Goal: Information Seeking & Learning: Find specific fact

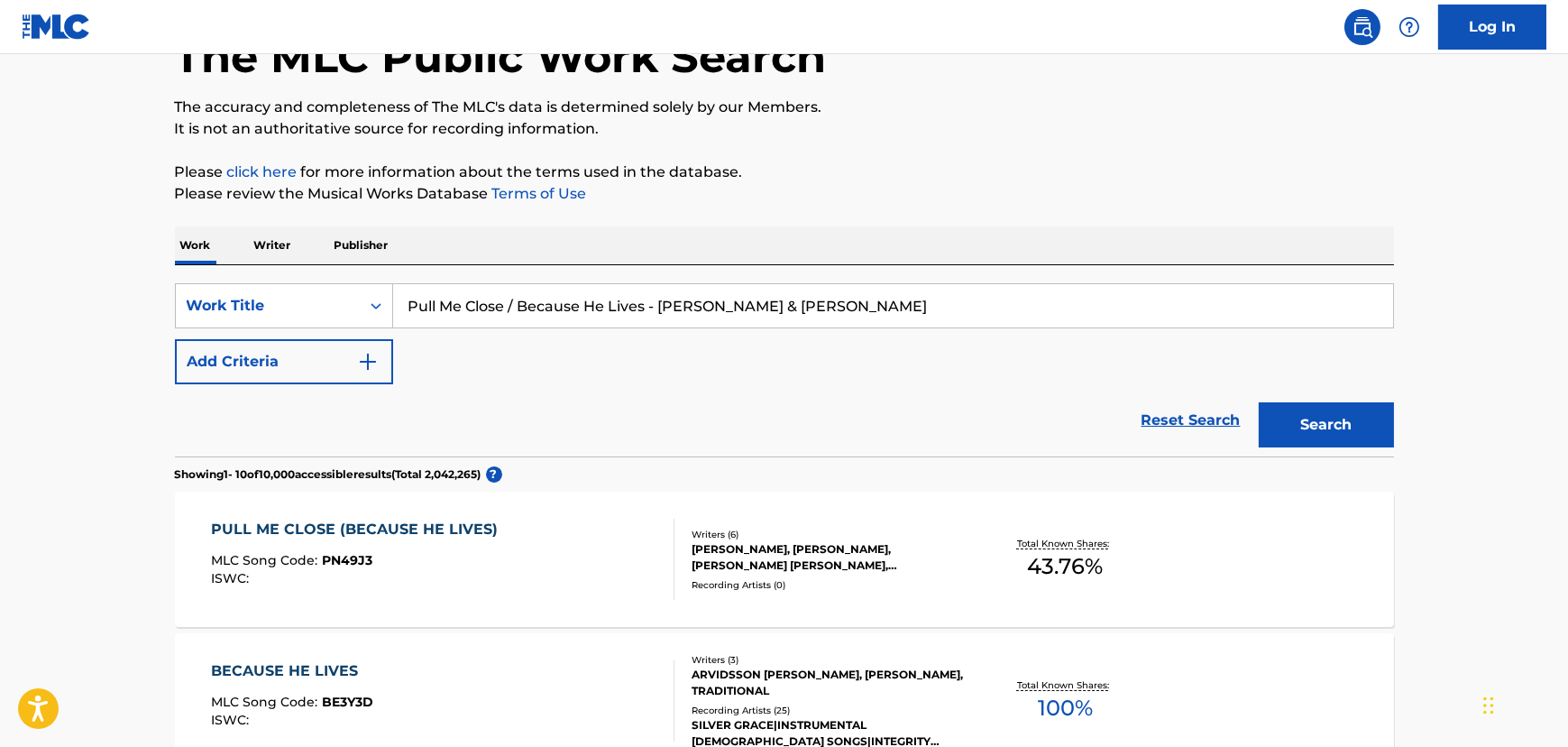
paste input "Stay (If You Wanna Dance)"
drag, startPoint x: 872, startPoint y: 307, endPoint x: 131, endPoint y: 309, distance: 741.0
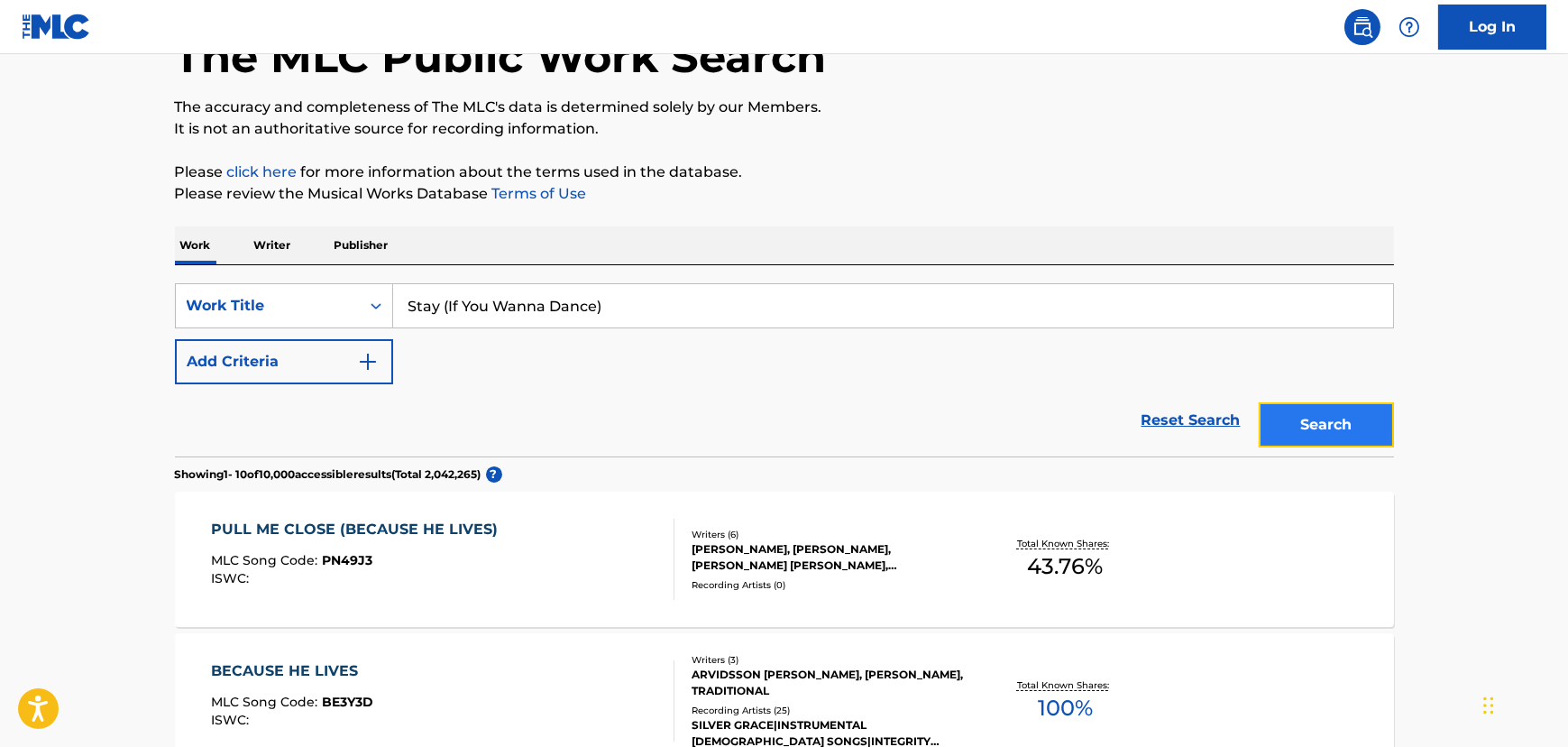
click at [1308, 430] on button "Search" at bounding box center [1326, 425] width 136 height 46
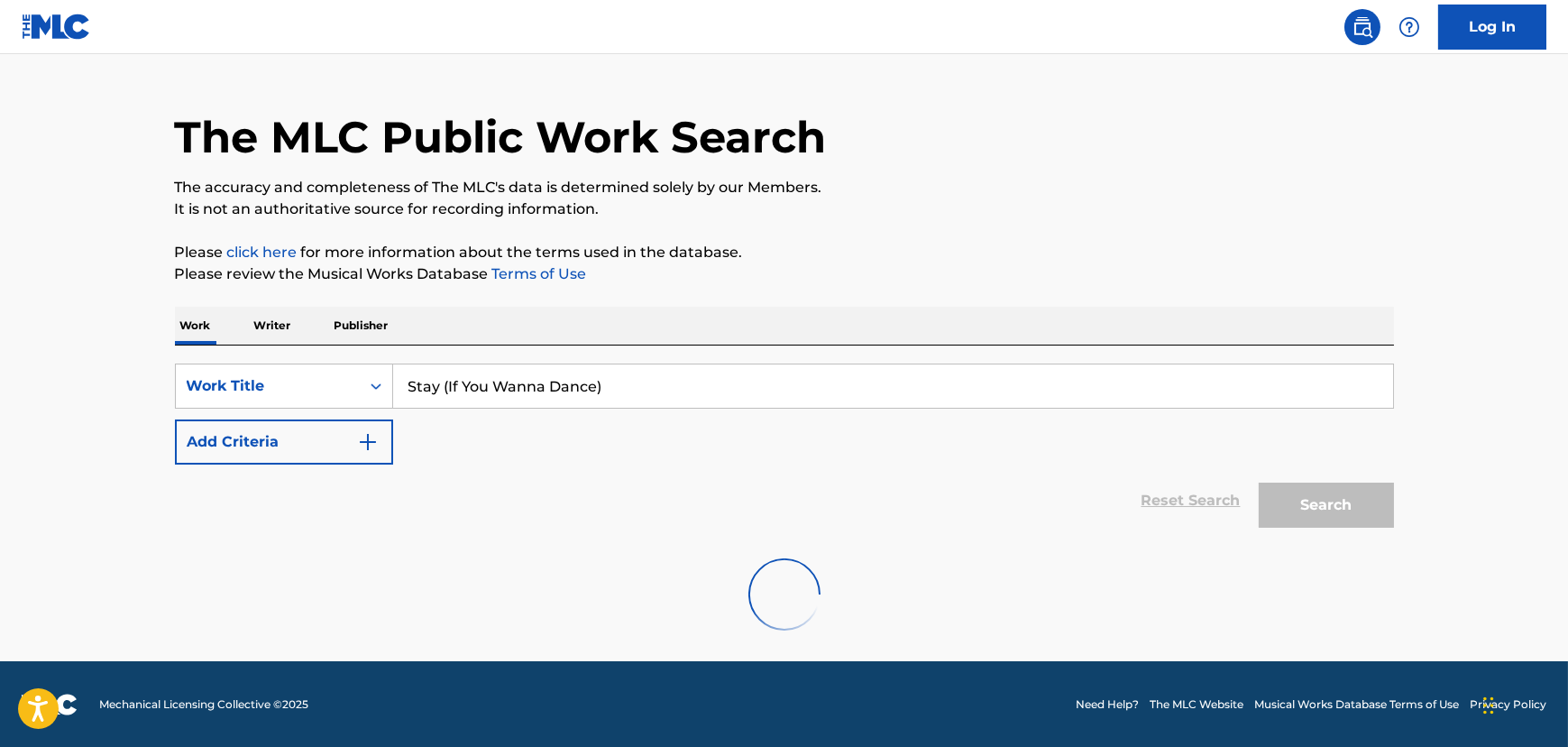
scroll to position [118, 0]
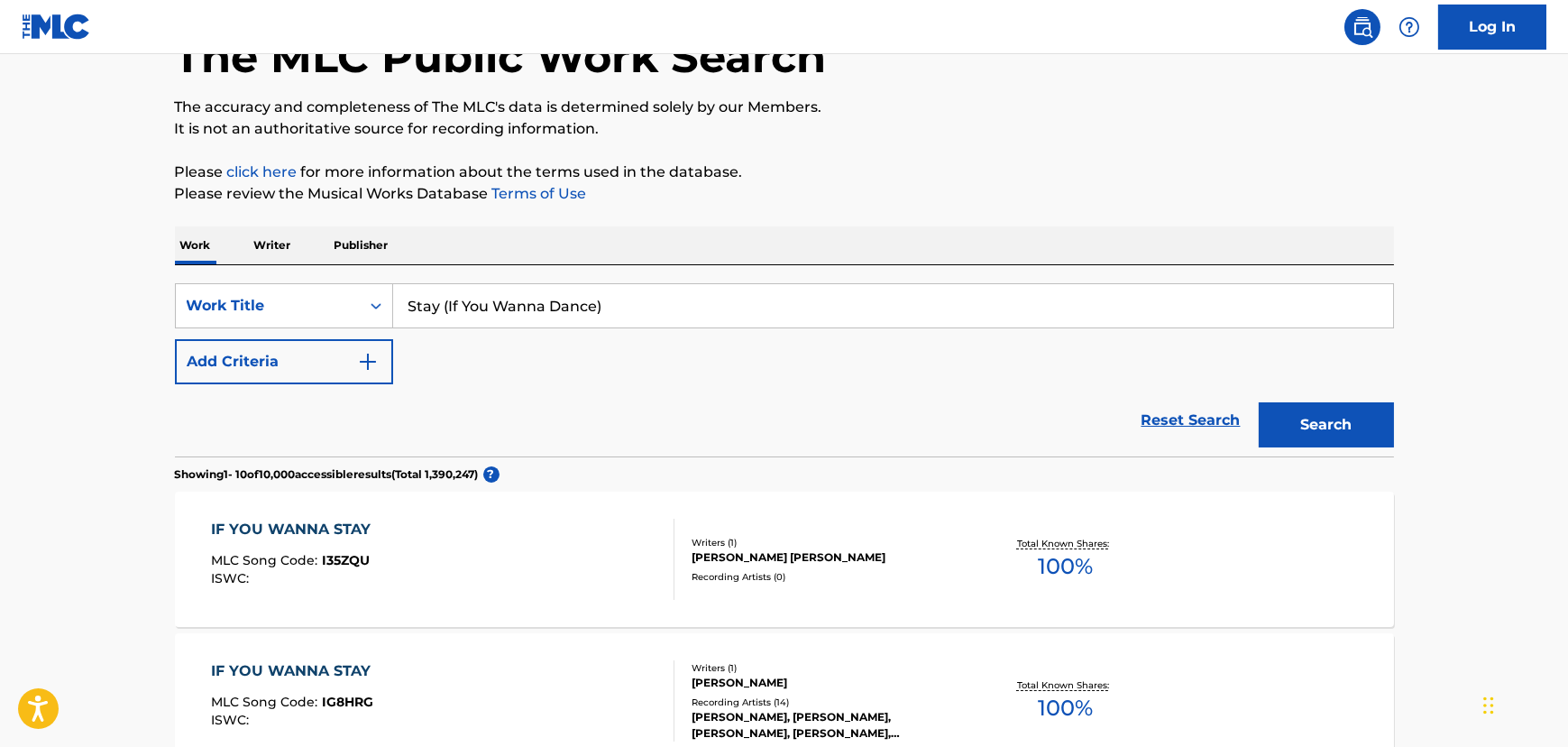
click at [814, 313] on input "Stay (If You Wanna Dance)" at bounding box center [893, 306] width 1000 height 44
type input "Stay If You Wanna Dance"
click at [1258, 403] on button "Search" at bounding box center [1326, 425] width 136 height 46
click at [291, 365] on button "Add Criteria" at bounding box center [284, 362] width 219 height 46
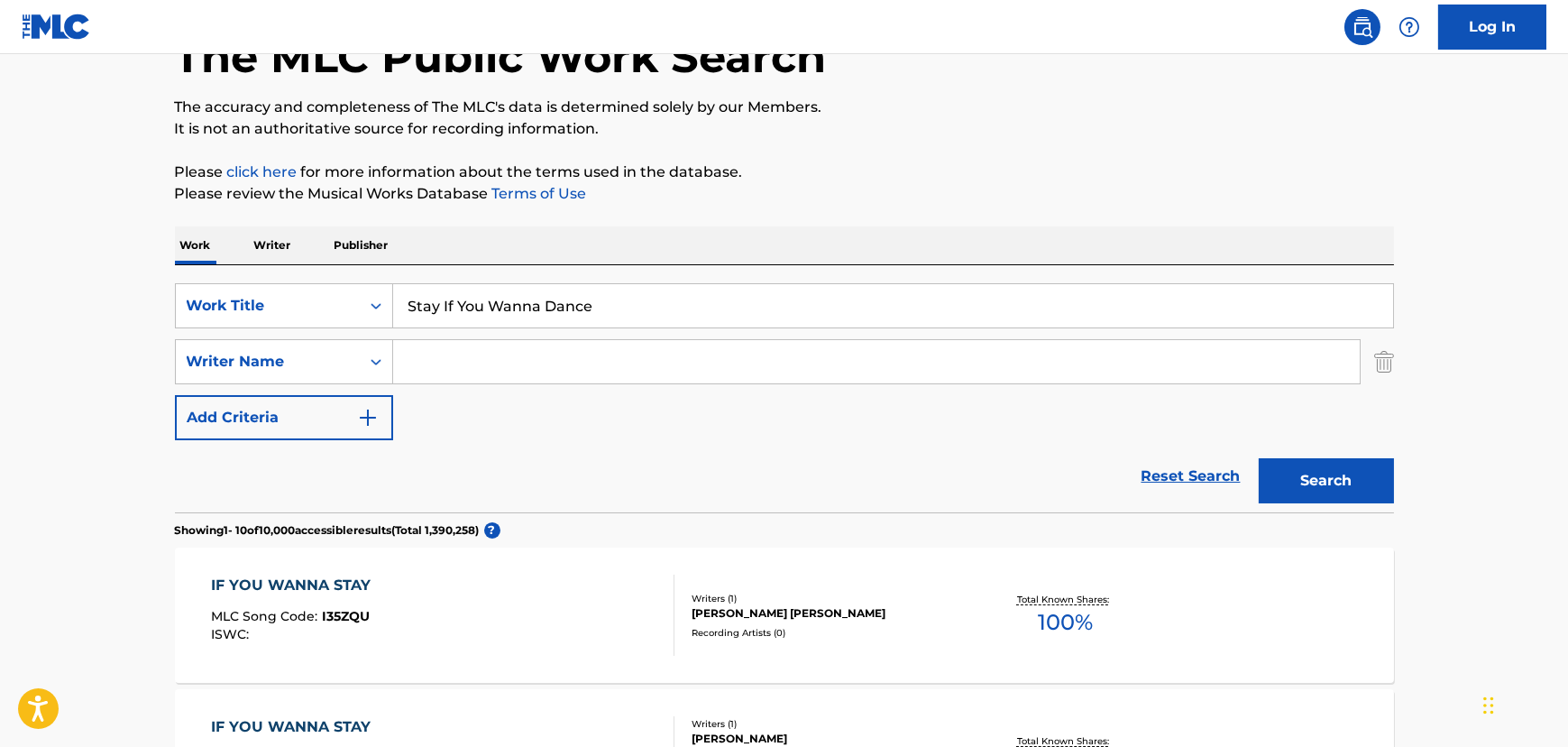
drag, startPoint x: 292, startPoint y: 366, endPoint x: 562, endPoint y: 357, distance: 270.1
click at [562, 357] on input "Search Form" at bounding box center [877, 362] width 967 height 44
type input "[PERSON_NAME]"
click at [1258, 458] on button "Search" at bounding box center [1326, 481] width 136 height 46
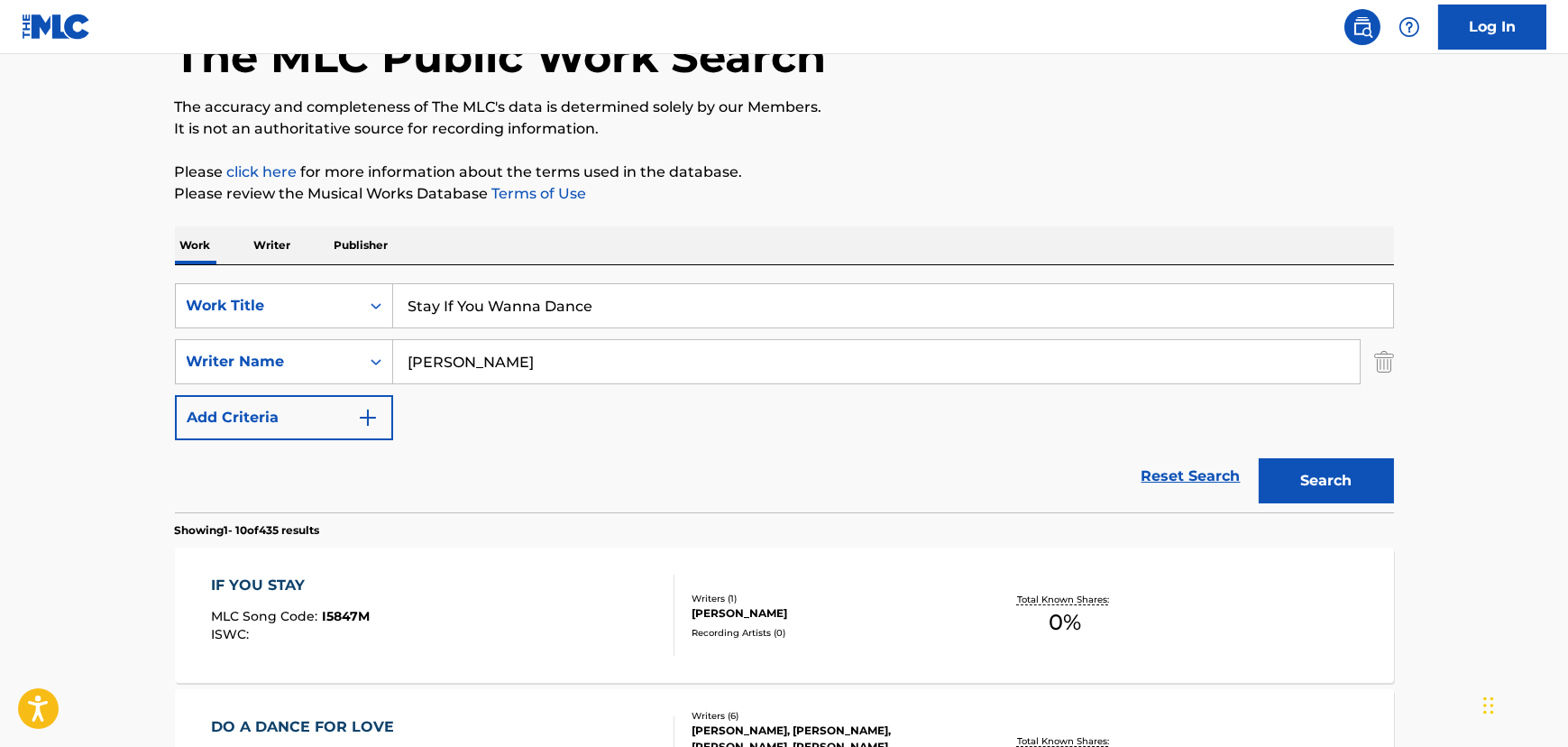
click at [657, 308] on input "Stay If You Wanna Dance" at bounding box center [893, 306] width 1000 height 44
click at [442, 299] on input "Stay If You Wanna Dance" at bounding box center [893, 306] width 1000 height 44
type input "Stay (If You Wanna Dance)"
click at [1258, 458] on button "Search" at bounding box center [1326, 481] width 136 height 46
drag, startPoint x: 585, startPoint y: 374, endPoint x: 299, endPoint y: 383, distance: 286.1
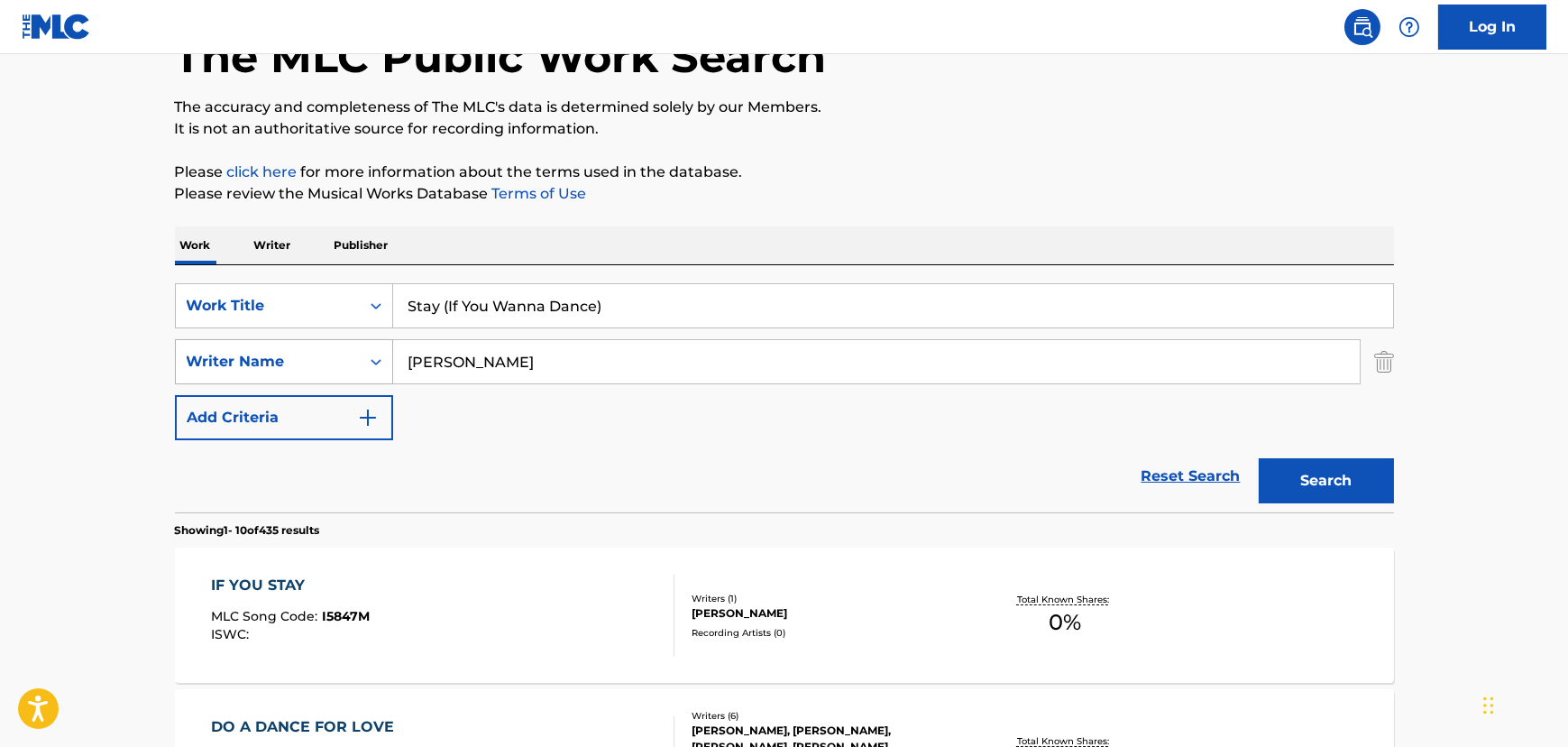
click at [299, 383] on div "SearchWithCriteriafc1fbcf9-598e-4719-952c-71d82eab89c7 Writer Name [PERSON_NAME]" at bounding box center [784, 362] width 1219 height 46
click at [1258, 458] on button "Search" at bounding box center [1326, 481] width 136 height 46
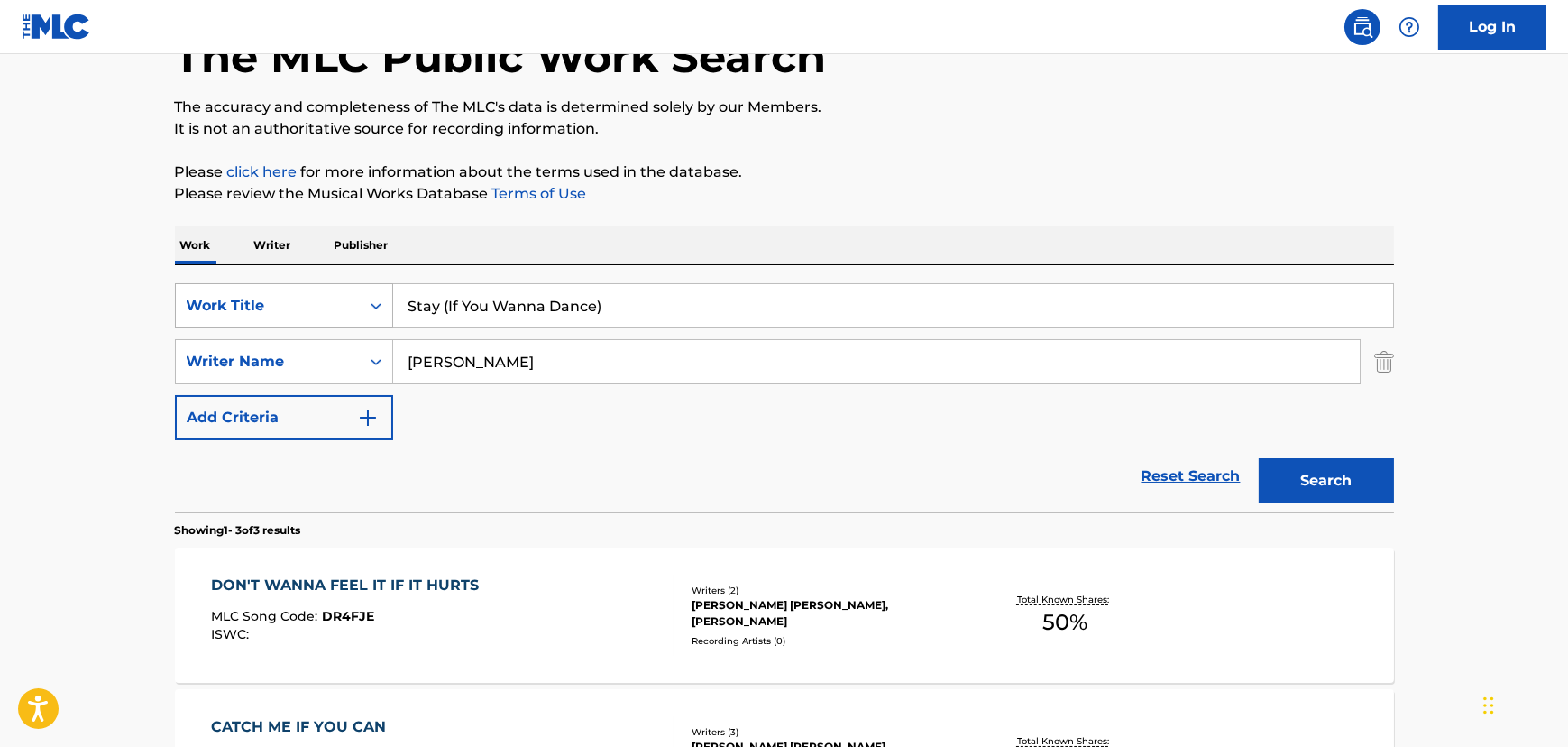
drag, startPoint x: 702, startPoint y: 307, endPoint x: 190, endPoint y: 302, distance: 512.0
click at [190, 302] on div "SearchWithCriteriaf5978839-84bb-4517-9360-c5bc784d5ab9 Work Title Stay (If You …" at bounding box center [784, 306] width 1219 height 46
click at [1282, 469] on button "Search" at bounding box center [1326, 481] width 136 height 46
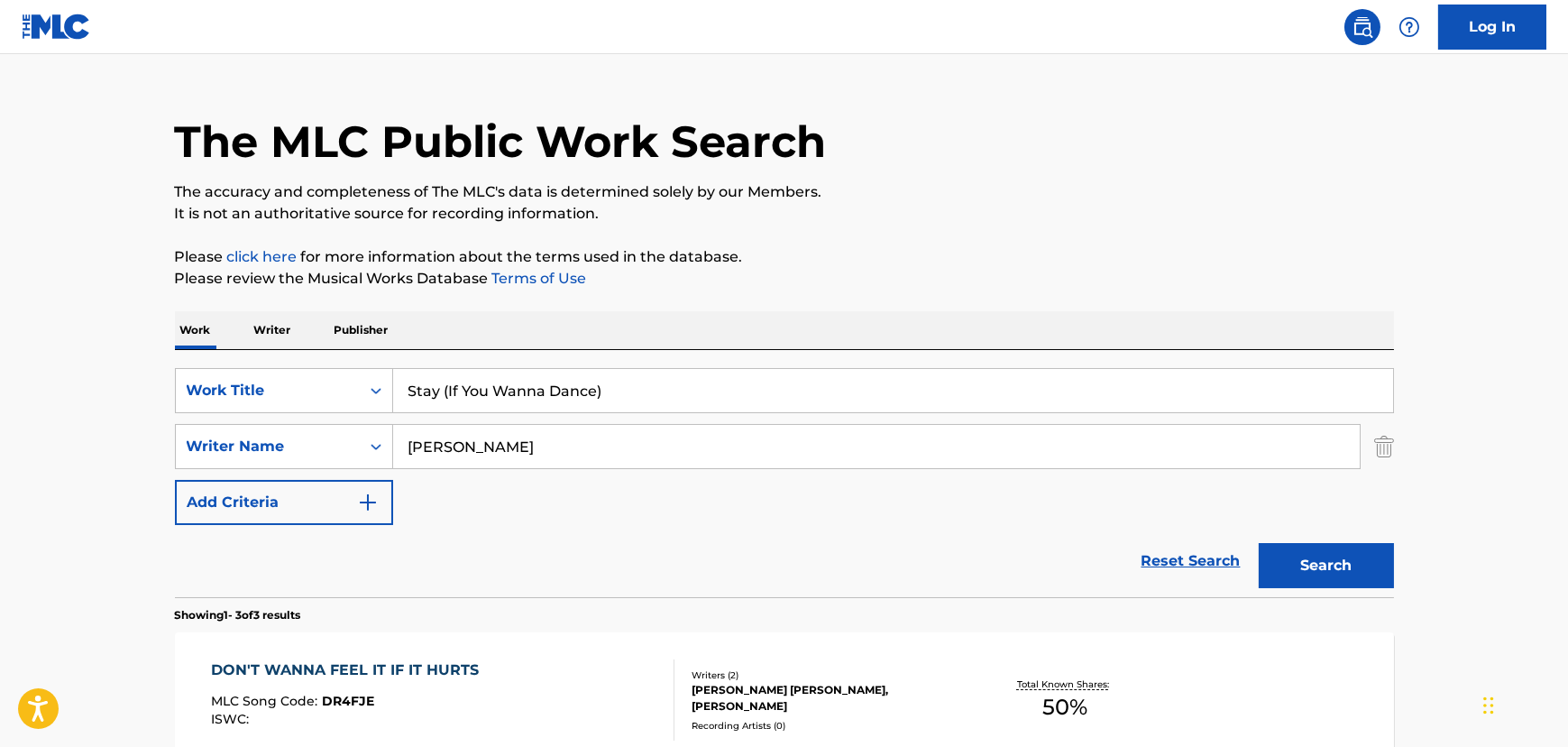
scroll to position [0, 0]
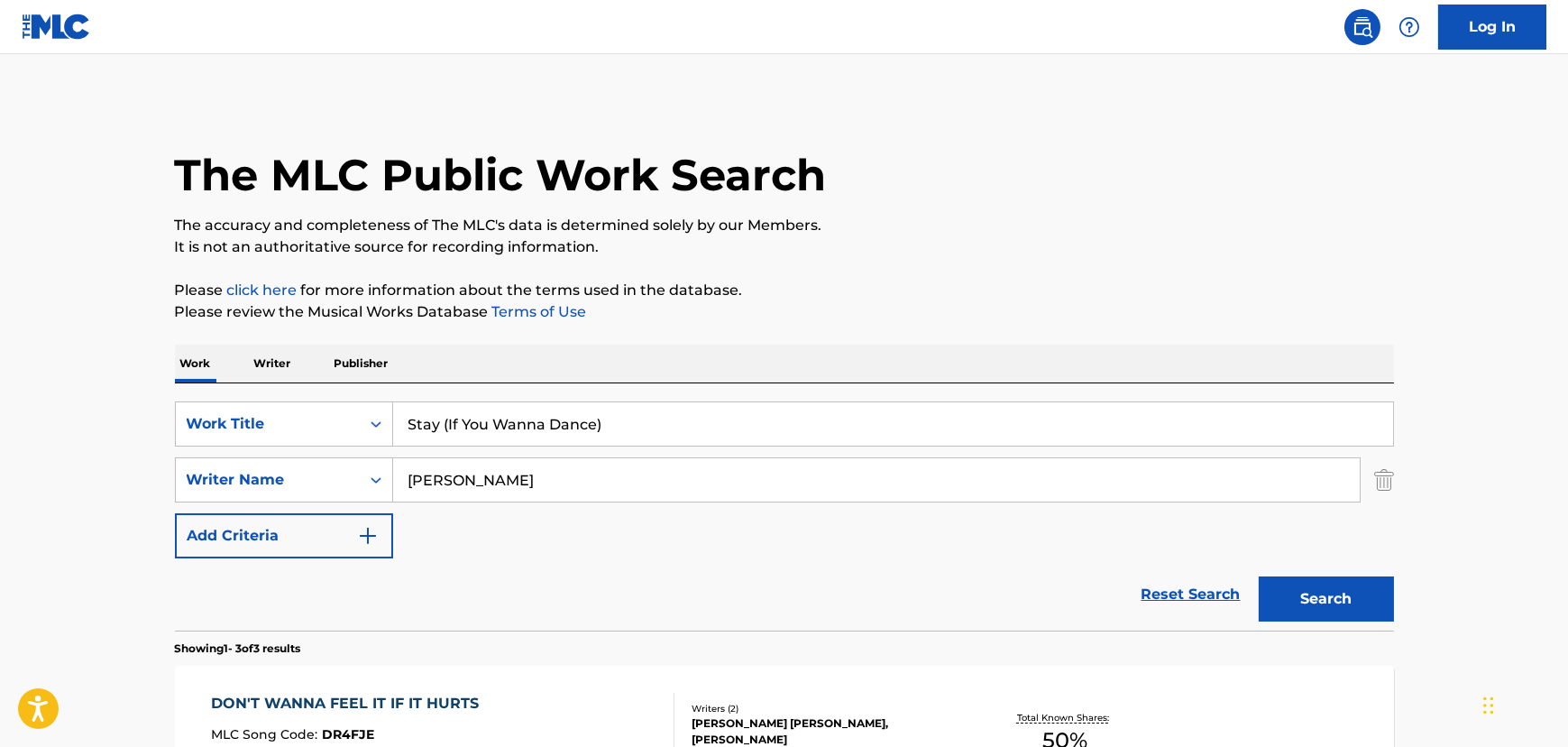
drag, startPoint x: 166, startPoint y: 521, endPoint x: 2, endPoint y: 553, distance: 167.1
click at [2, 553] on main "The MLC Public Work Search The accuracy and completeness of The MLC's data is d…" at bounding box center [784, 616] width 1568 height 1124
type input "[PERSON_NAME]"
click at [1258, 577] on button "Search" at bounding box center [1326, 599] width 136 height 46
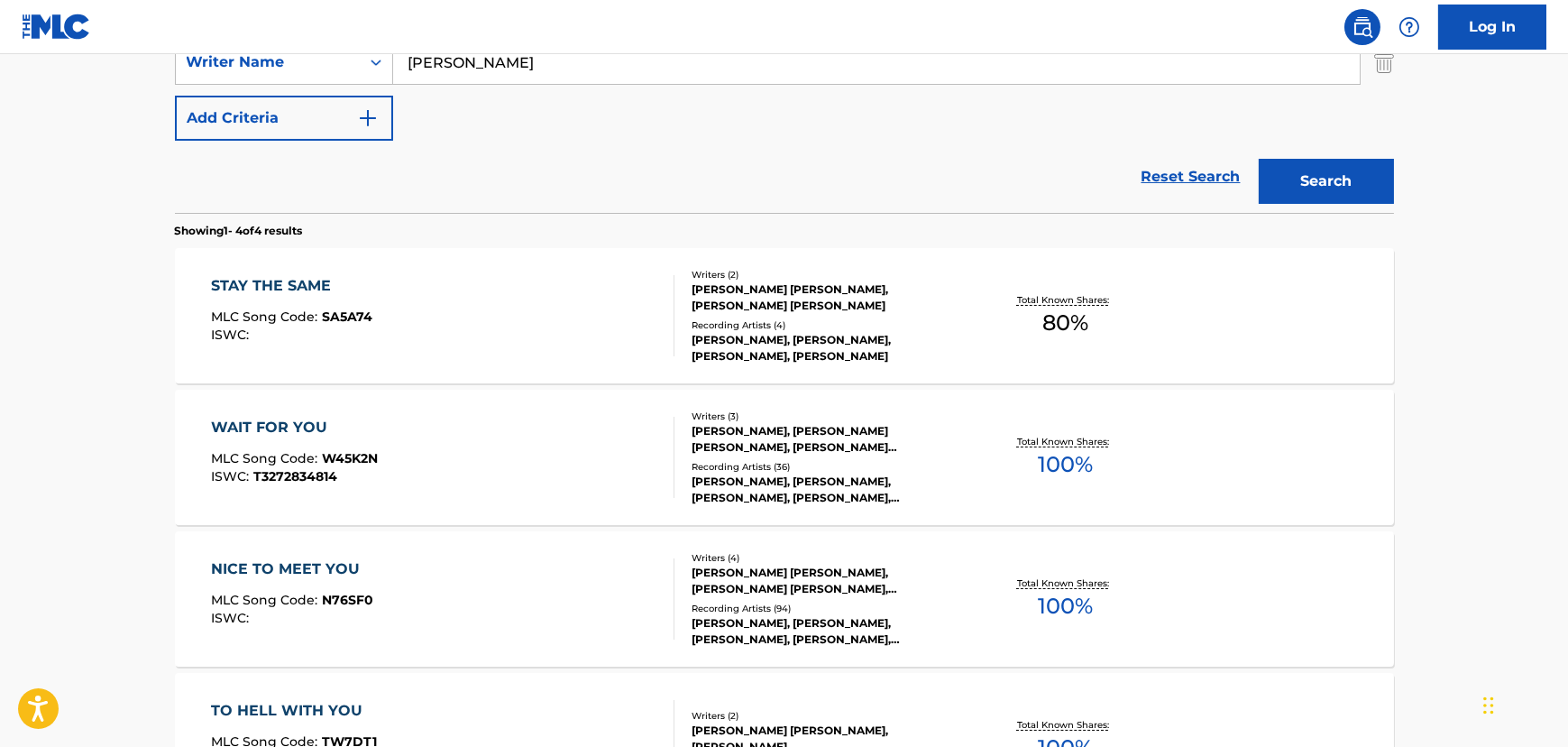
scroll to position [547, 0]
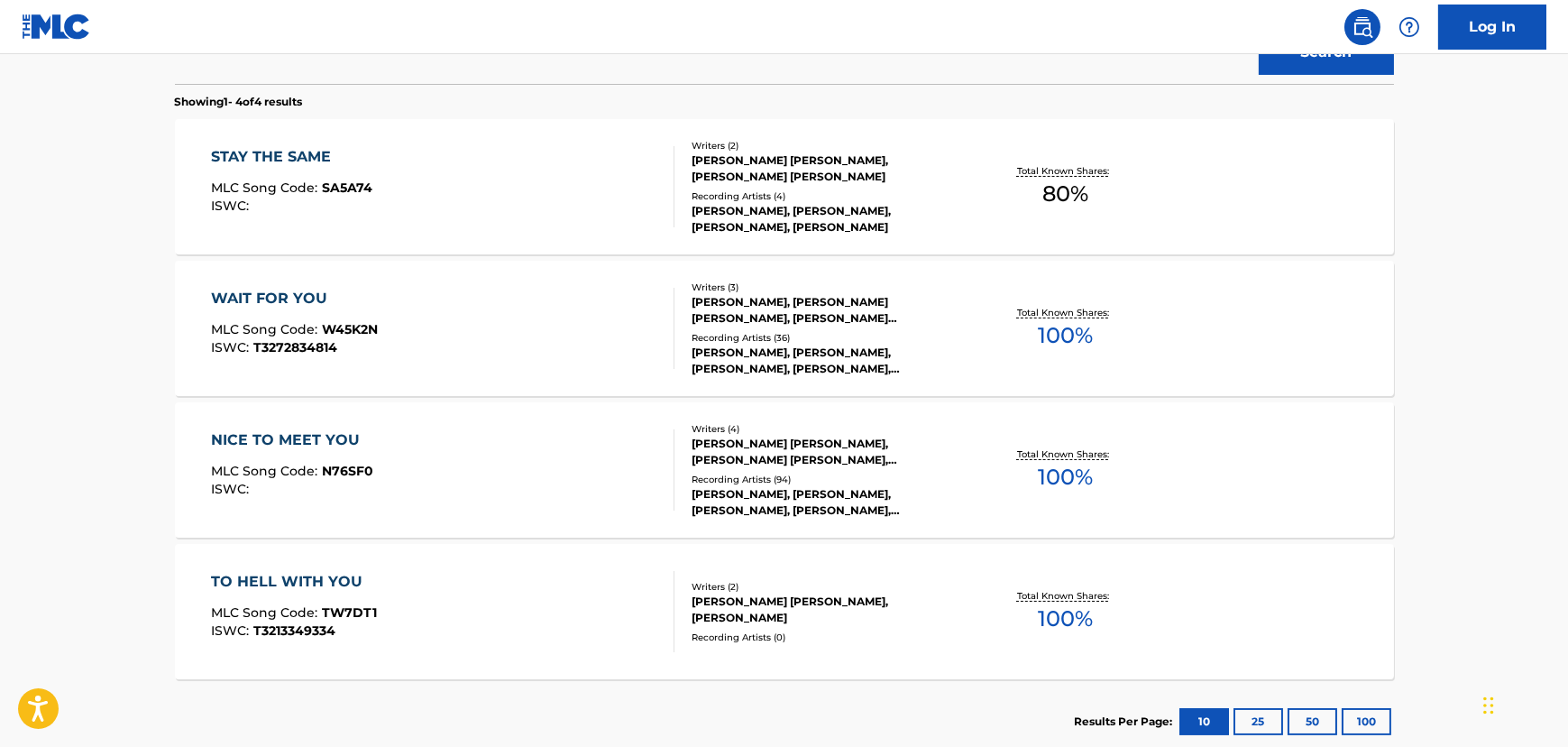
click at [960, 697] on section "Results Per Page: 10 25 50 100" at bounding box center [784, 721] width 1219 height 85
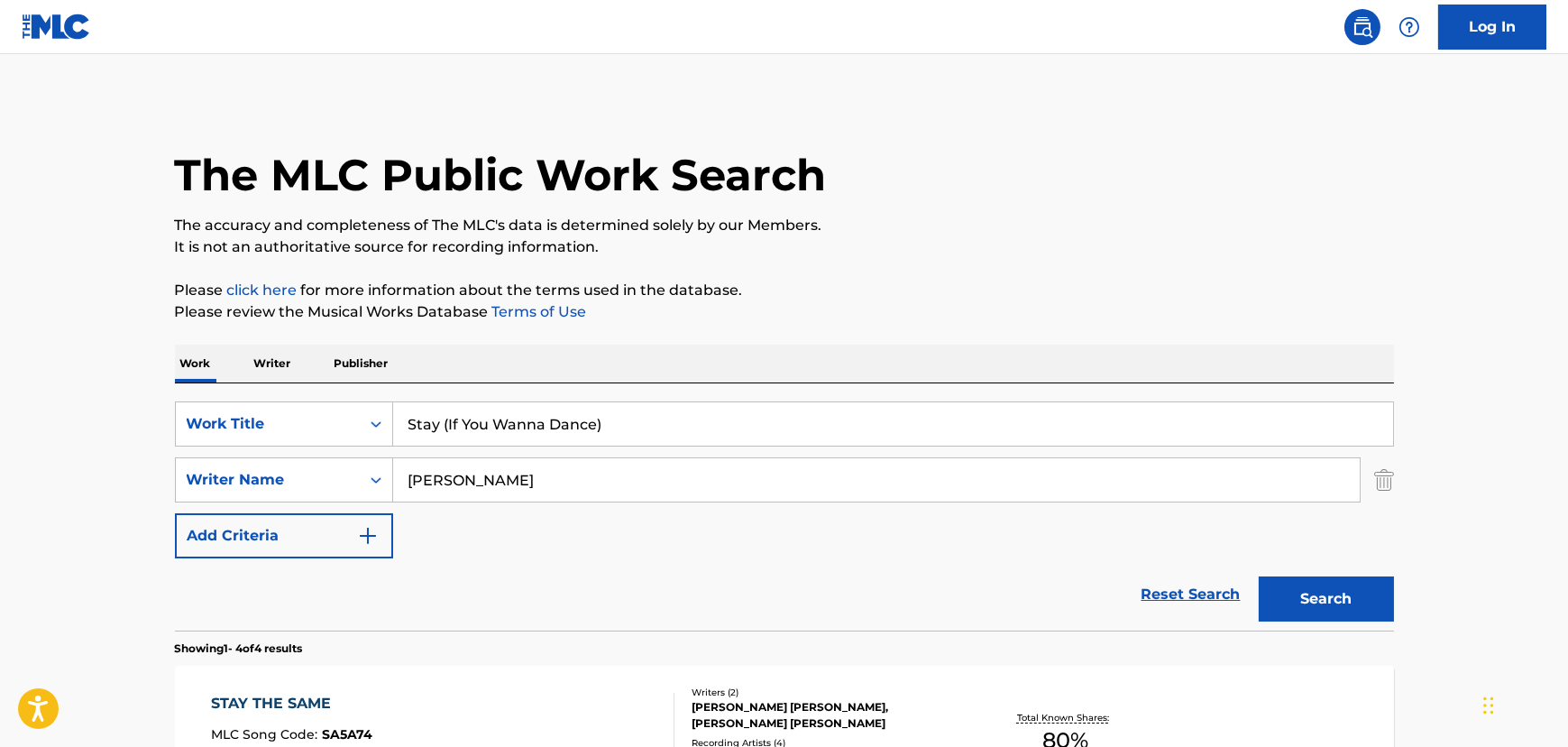
click at [249, 377] on p "Writer" at bounding box center [272, 363] width 47 height 38
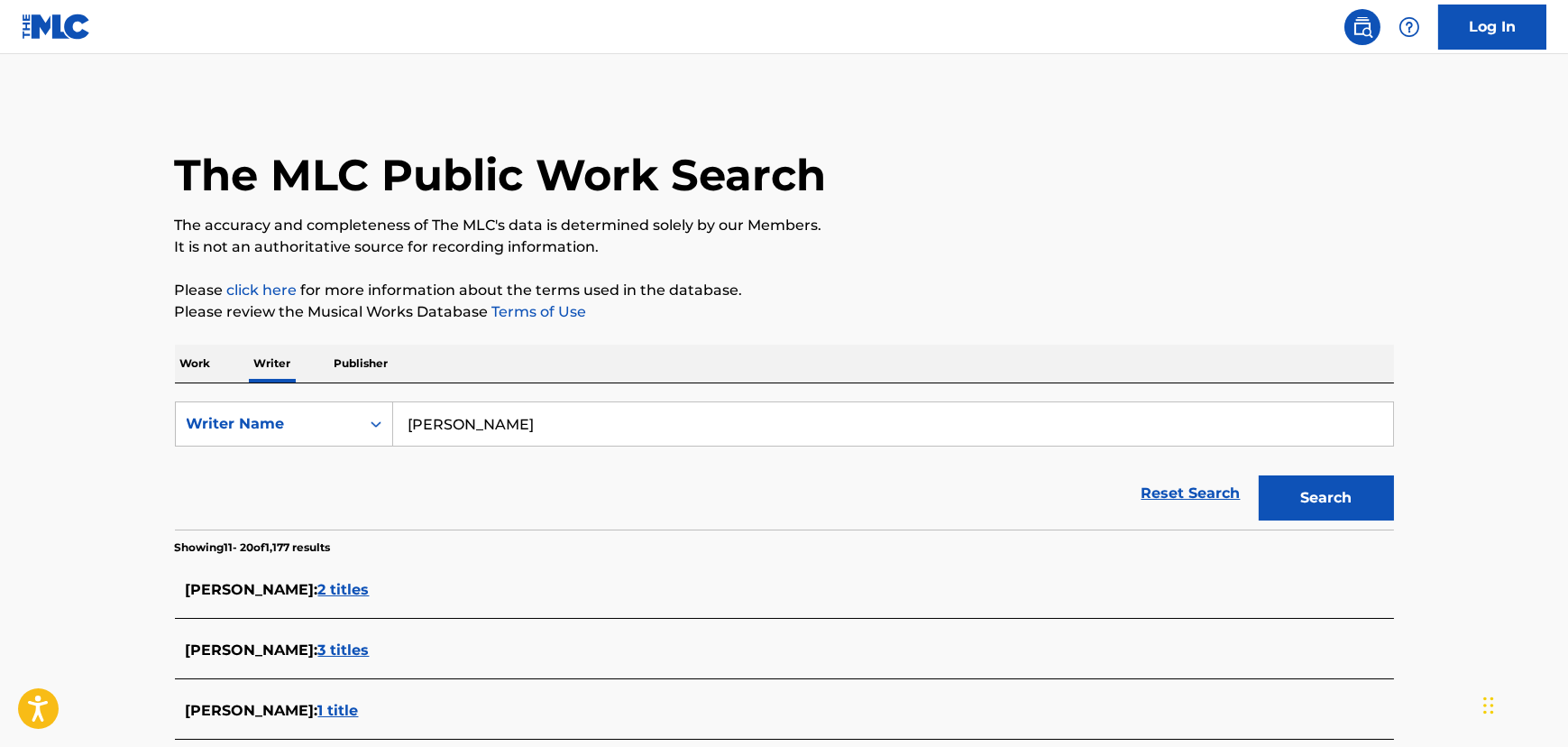
drag, startPoint x: 682, startPoint y: 435, endPoint x: 234, endPoint y: 454, distance: 448.4
click at [234, 454] on form "SearchWithCriteriadca800b7-7b9d-4b05-ad67-b057f6ec5c3a Writer Name [PERSON_NAME…" at bounding box center [784, 466] width 1219 height 128
paste input "ikky Ekko"
type input "[PERSON_NAME]"
click at [1335, 507] on button "Search" at bounding box center [1326, 498] width 136 height 46
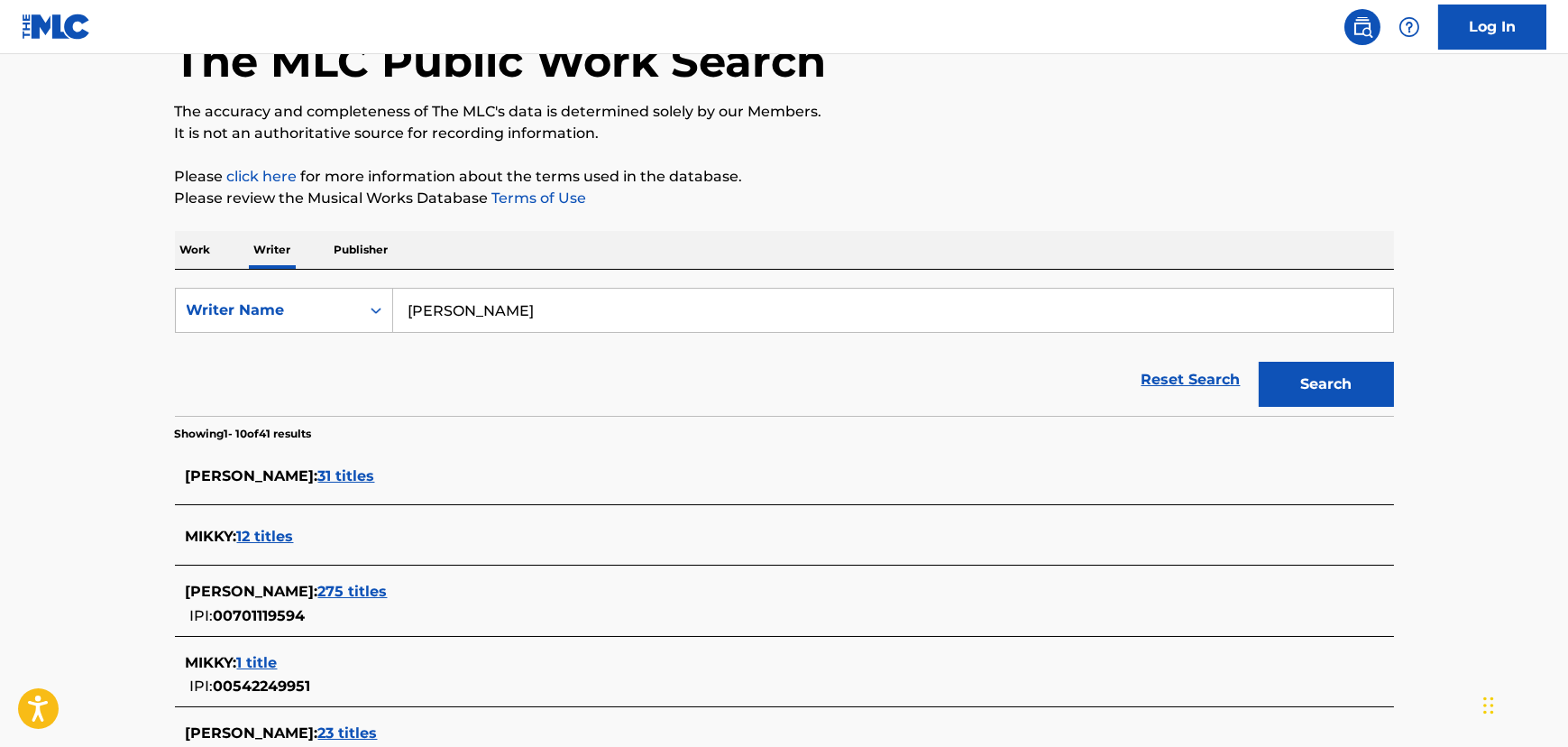
scroll to position [137, 0]
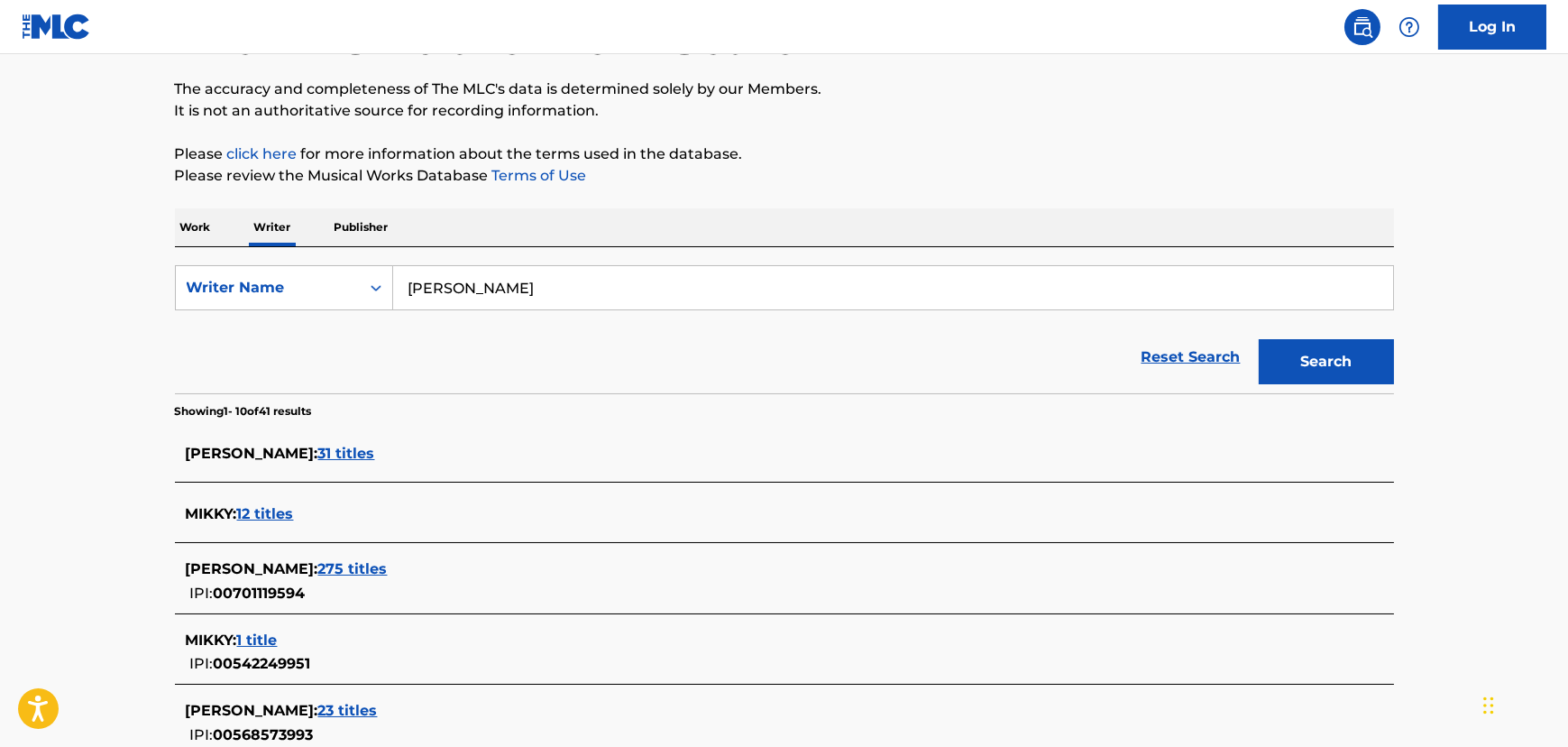
click at [319, 567] on span "275 titles" at bounding box center [353, 568] width 69 height 17
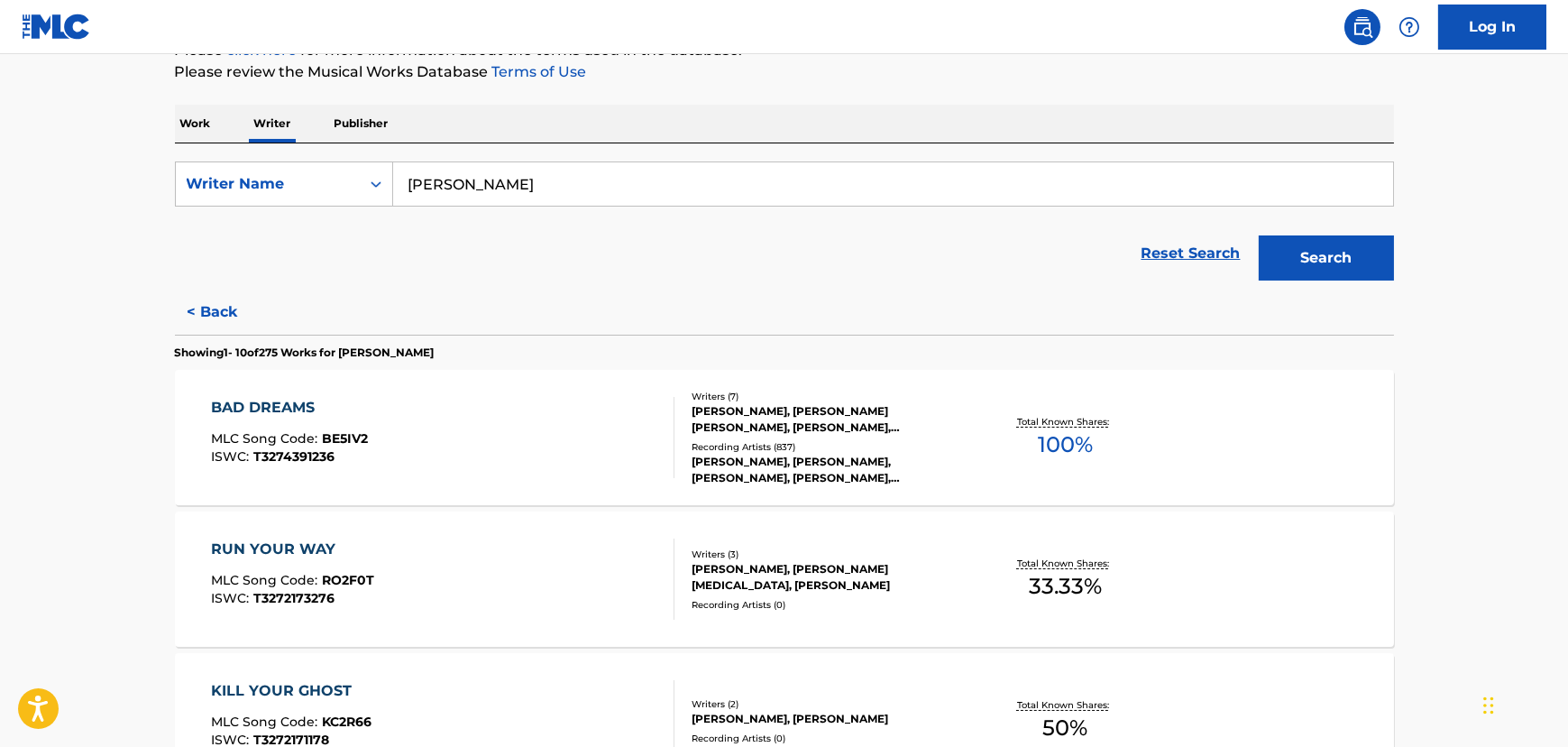
scroll to position [272, 0]
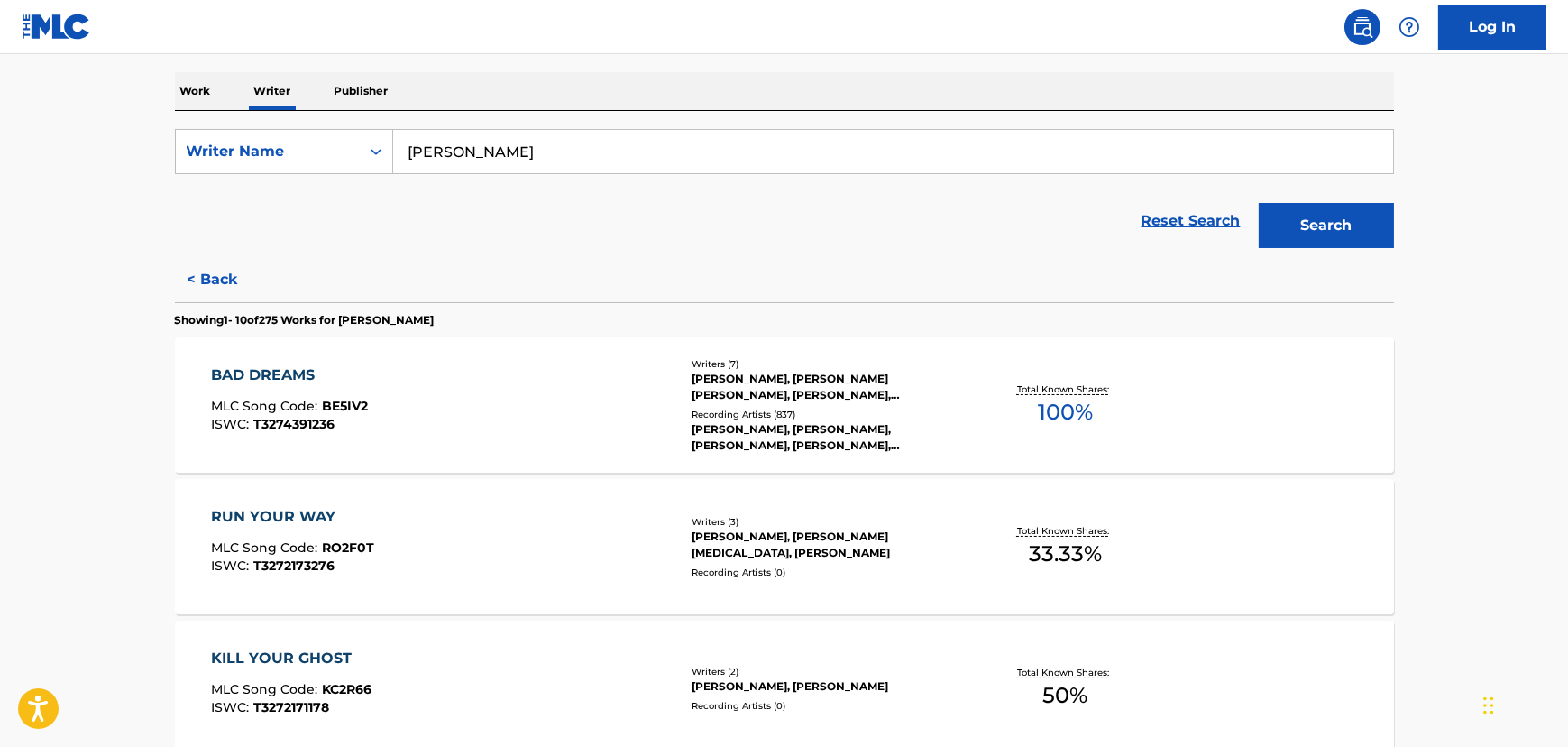
click at [556, 434] on div "BAD DREAMS MLC Song Code : BE5IV2 ISWC : T3274391236" at bounding box center [443, 404] width 463 height 81
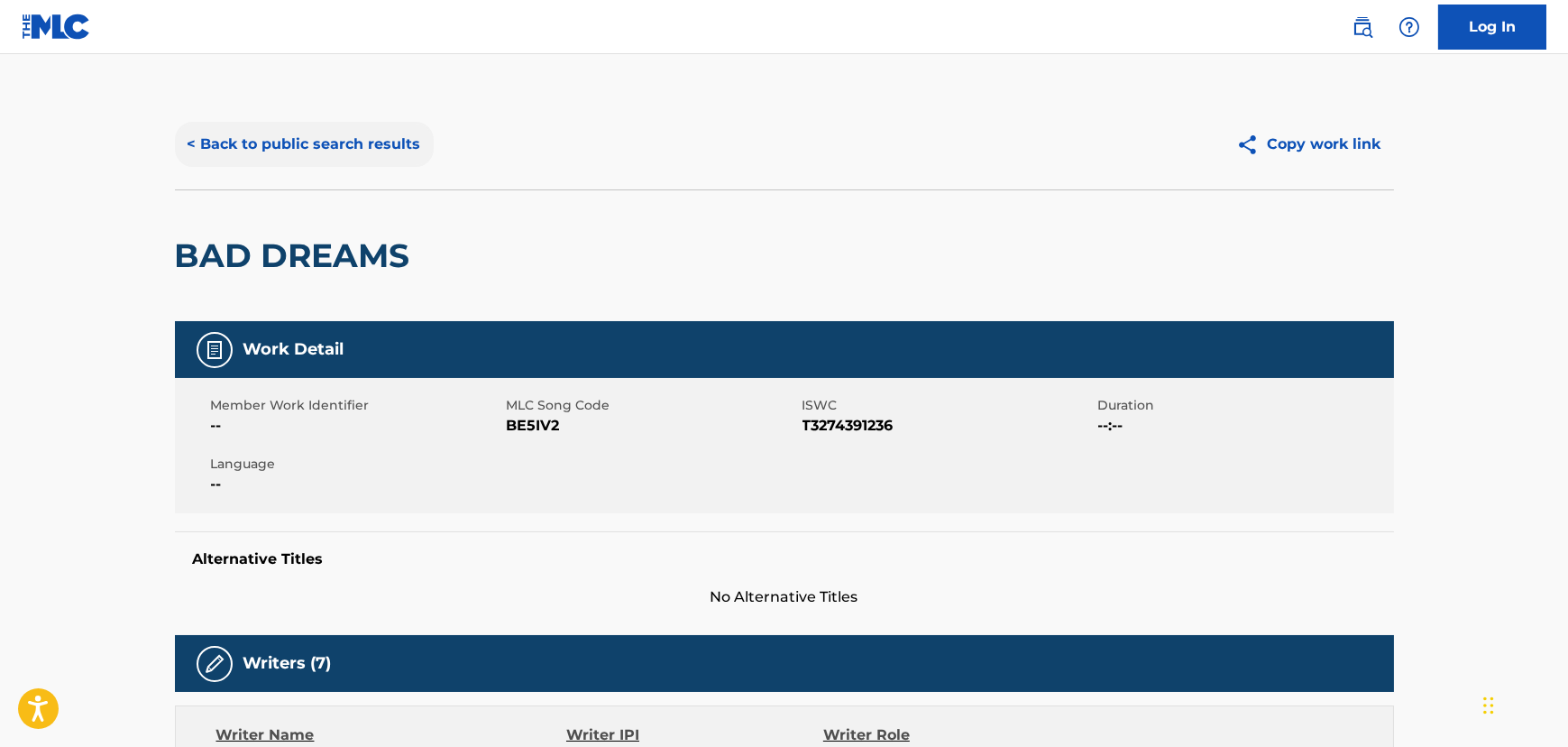
click at [329, 145] on button "< Back to public search results" at bounding box center [304, 145] width 259 height 46
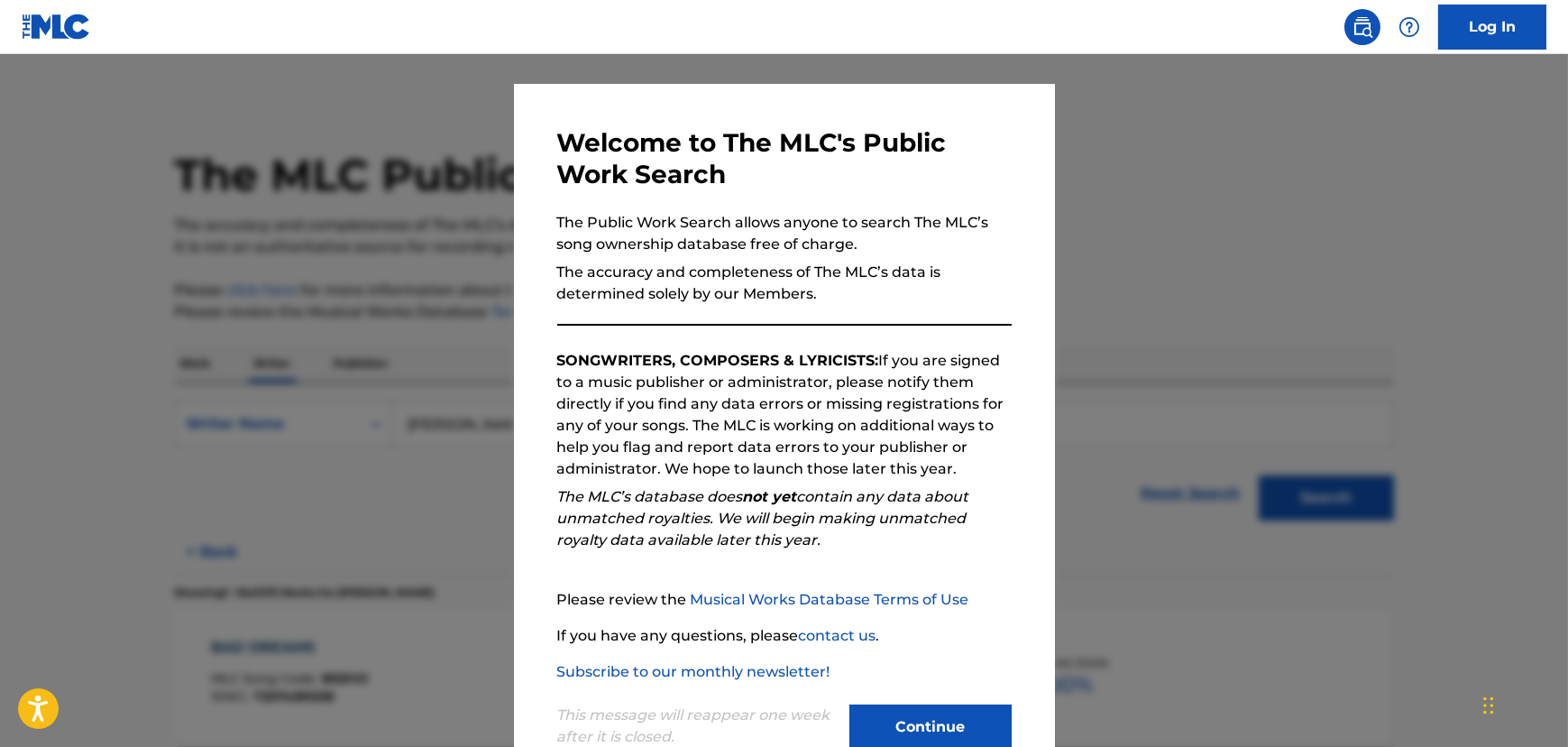
scroll to position [77, 0]
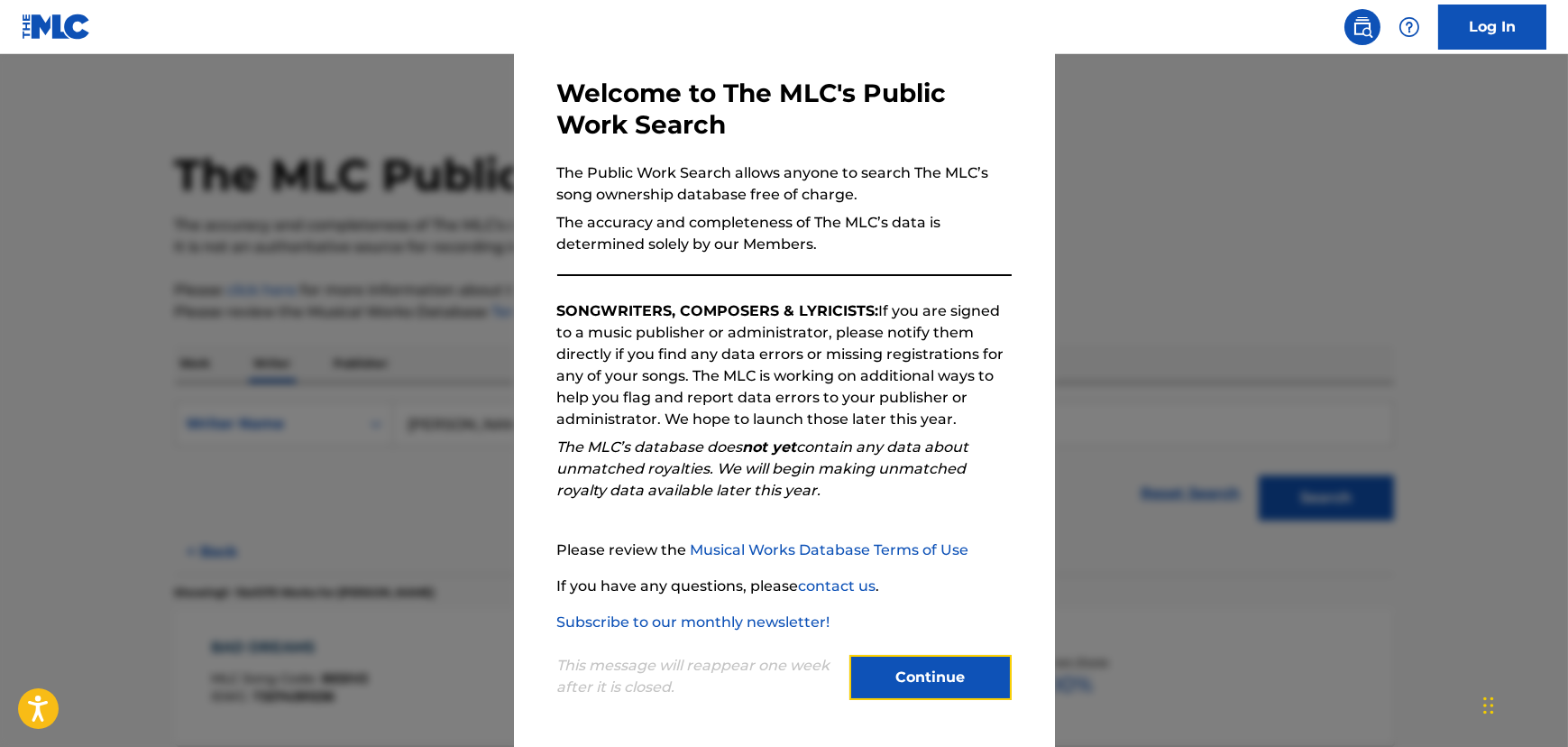
click at [962, 693] on button "Continue" at bounding box center [931, 678] width 162 height 46
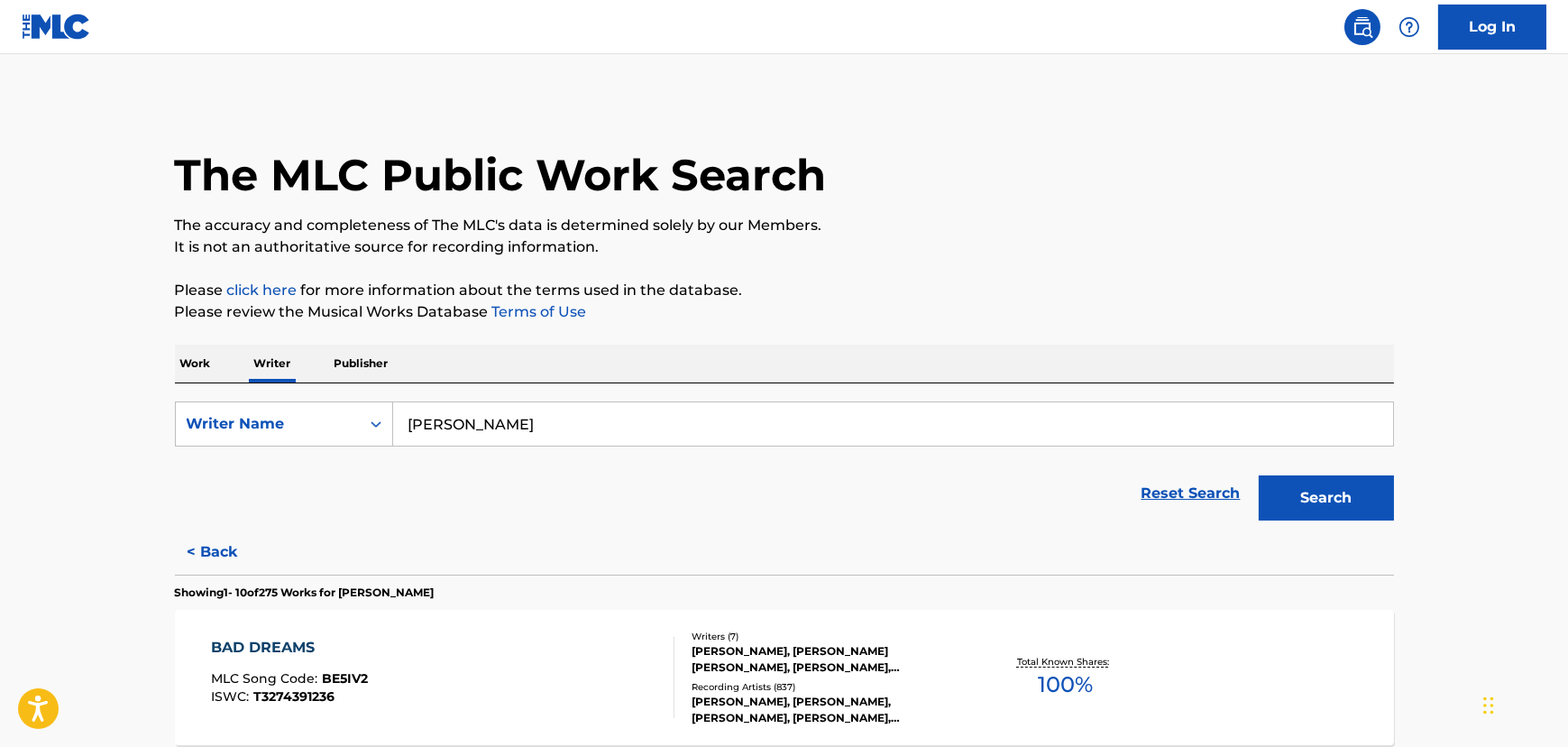
drag, startPoint x: 311, startPoint y: 455, endPoint x: 222, endPoint y: 465, distance: 89.6
click at [224, 465] on form "SearchWithCriteriadca800b7-7b9d-4b05-ad67-b057f6ec5c3a Writer Name [PERSON_NAME…" at bounding box center [784, 466] width 1219 height 128
paste input "Can't Help But Praise"
type input "Can't Help But Praise"
click at [198, 366] on p "Work" at bounding box center [196, 363] width 42 height 38
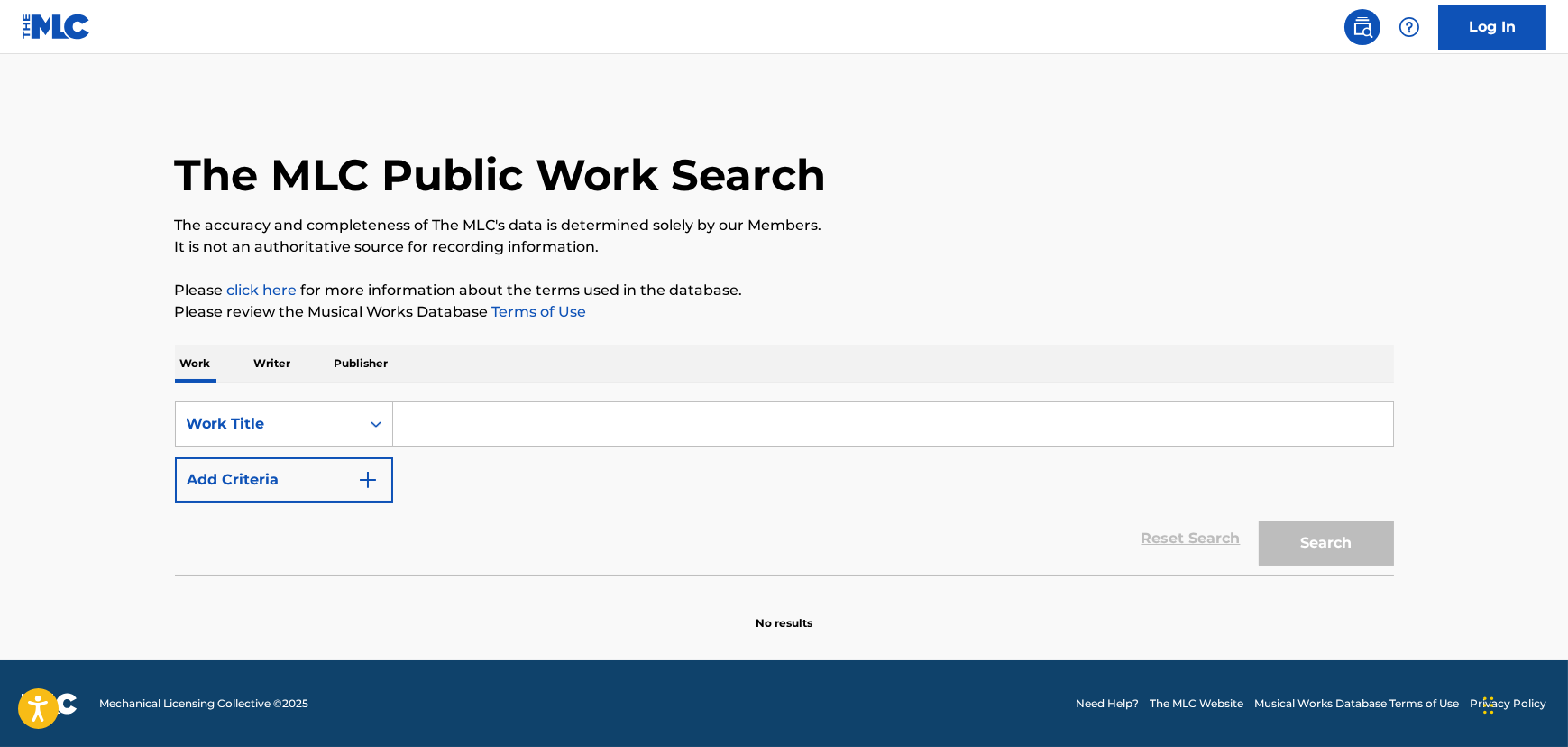
click at [575, 402] on div "Search Form" at bounding box center [893, 425] width 1001 height 46
click at [565, 423] on input "Search Form" at bounding box center [893, 425] width 1000 height 44
paste input "Can't Help But Praise"
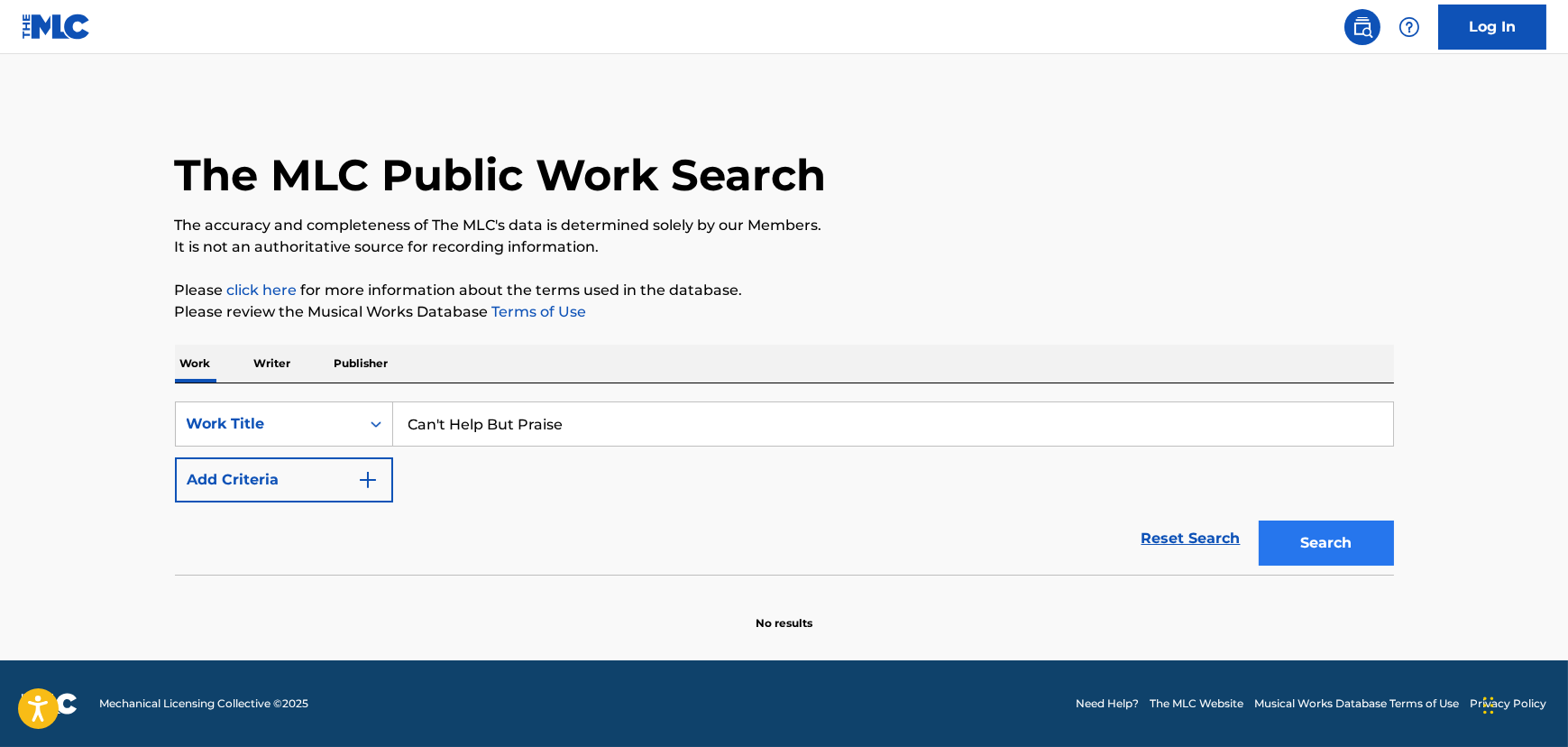
type input "Can't Help But Praise"
click at [1369, 539] on button "Search" at bounding box center [1326, 543] width 136 height 46
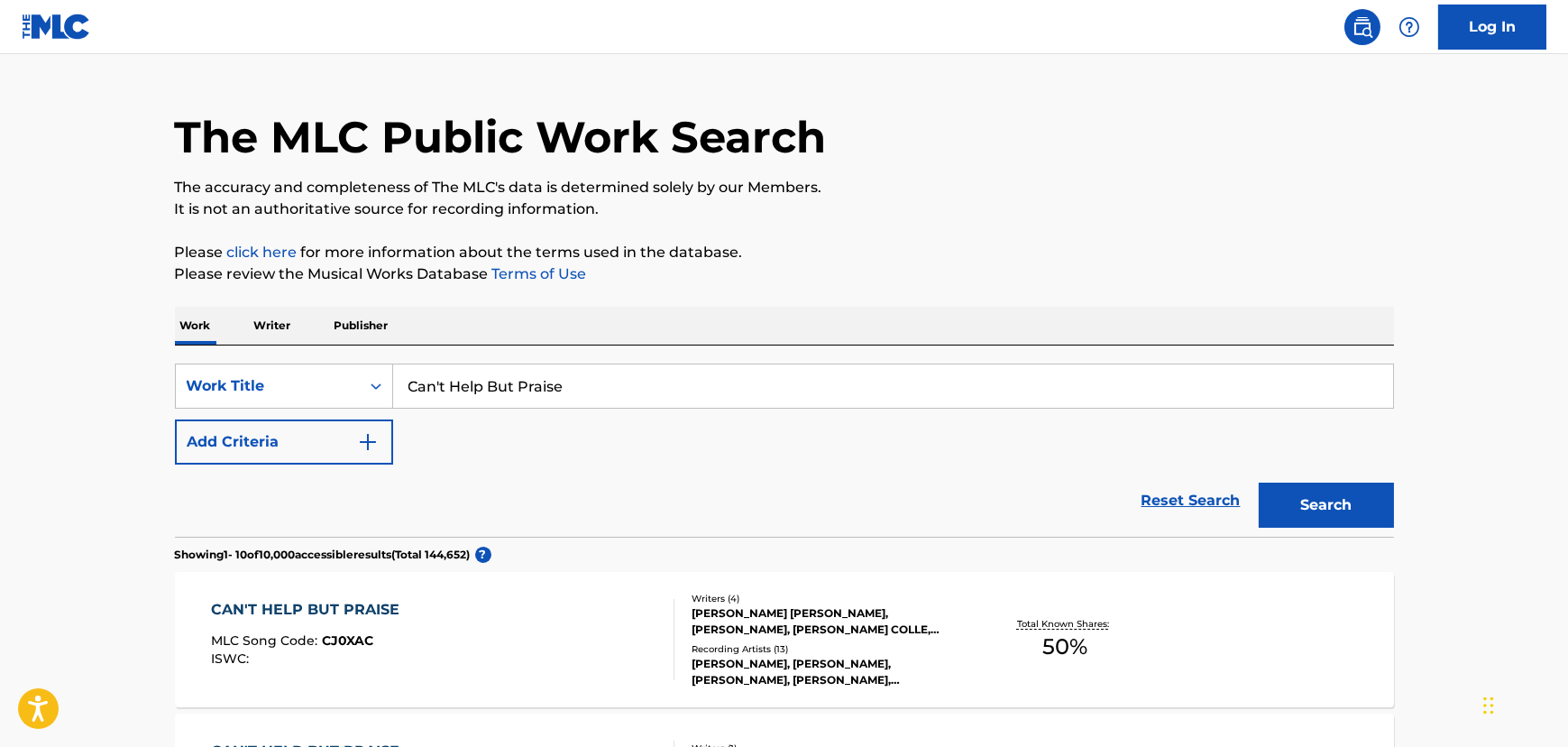
scroll to position [312, 0]
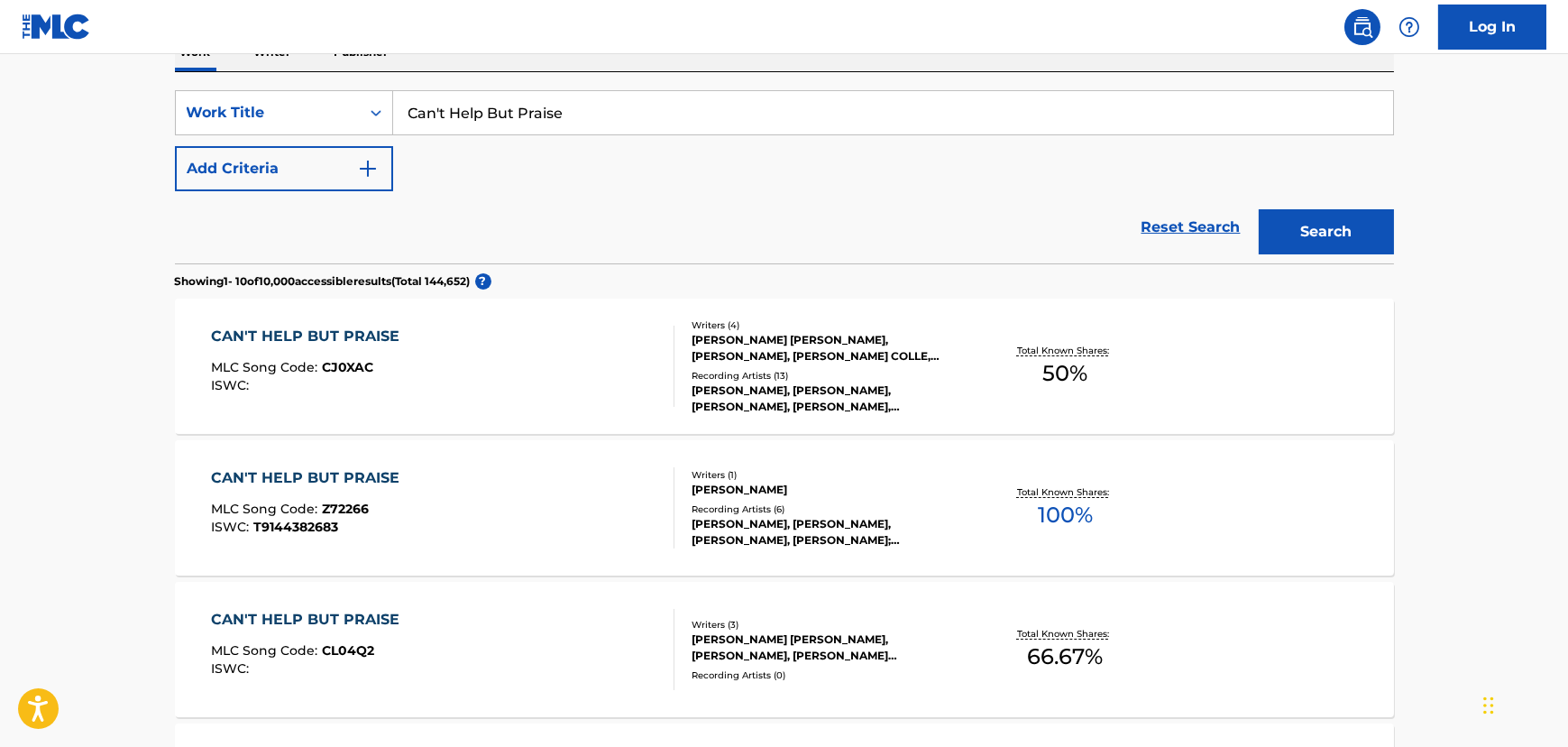
click at [603, 651] on div "CAN'T HELP BUT PRAISE MLC Song Code : CL04Q2 ISWC :" at bounding box center [443, 649] width 463 height 81
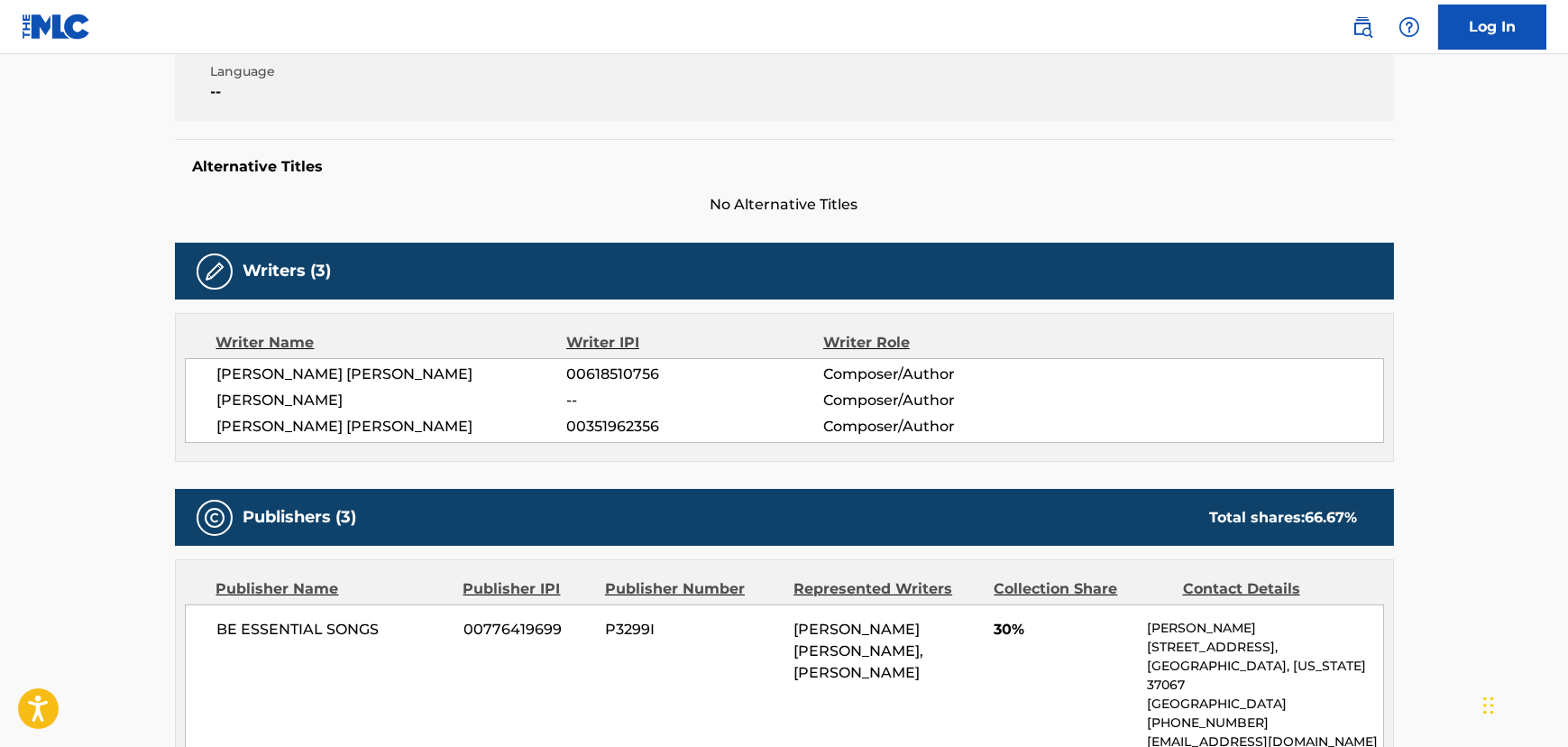
scroll to position [410, 0]
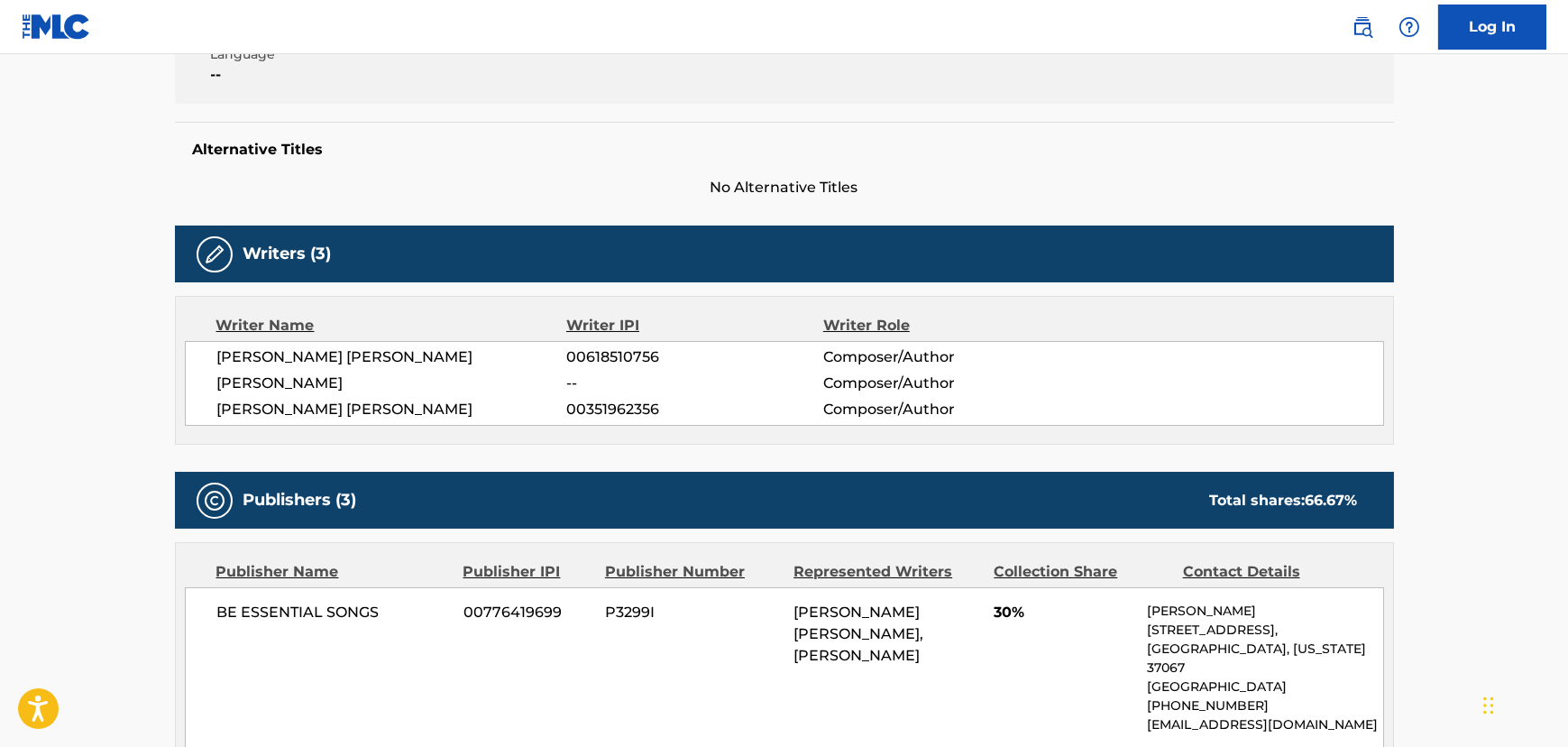
click at [325, 349] on span "[PERSON_NAME] [PERSON_NAME]" at bounding box center [392, 357] width 350 height 22
copy div "[PERSON_NAME] [PERSON_NAME]"
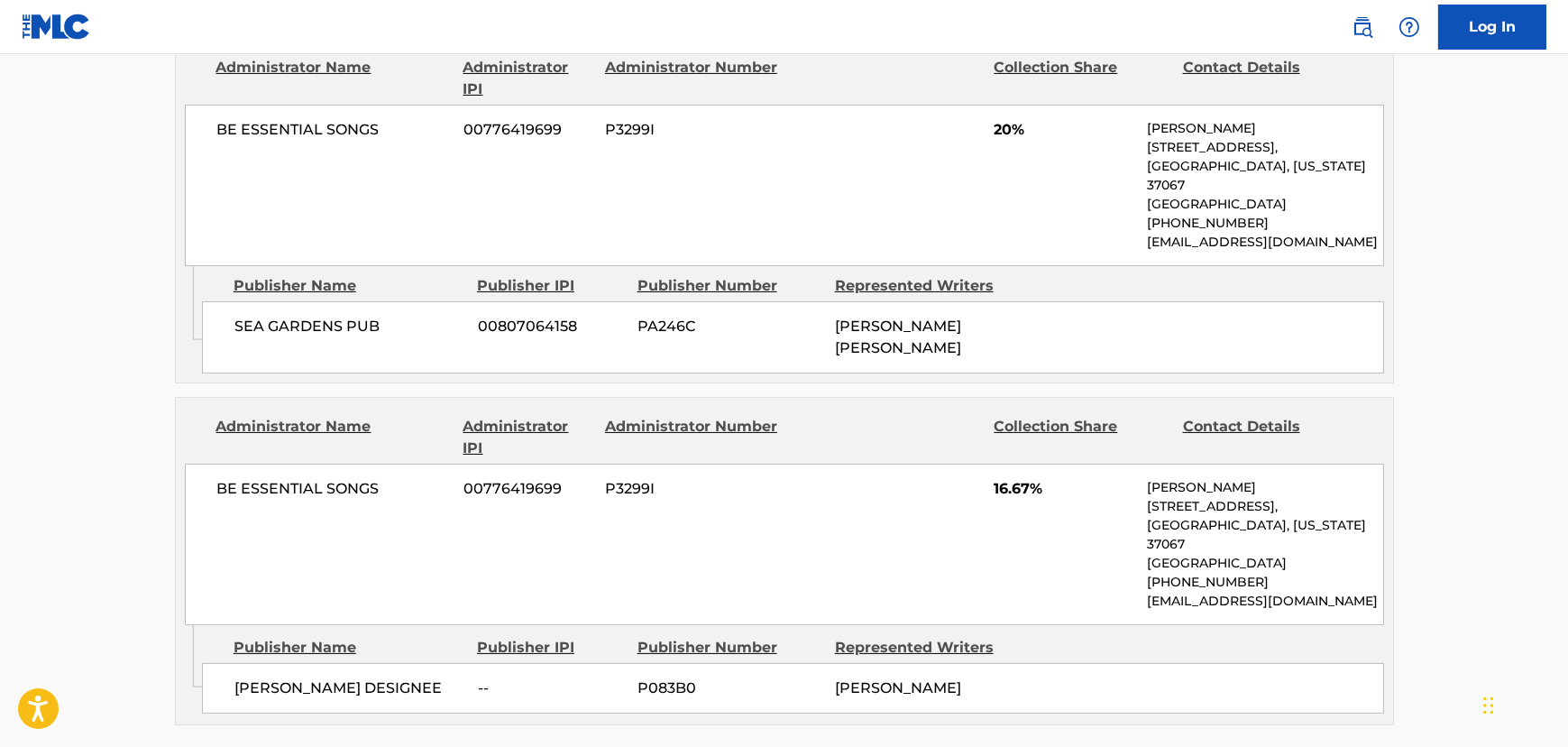
scroll to position [1093, 0]
